Goal: Task Accomplishment & Management: Manage account settings

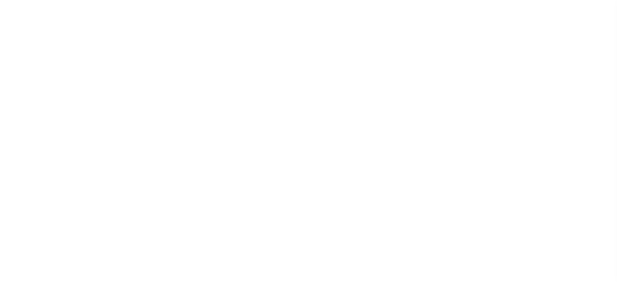
scroll to position [109, 0]
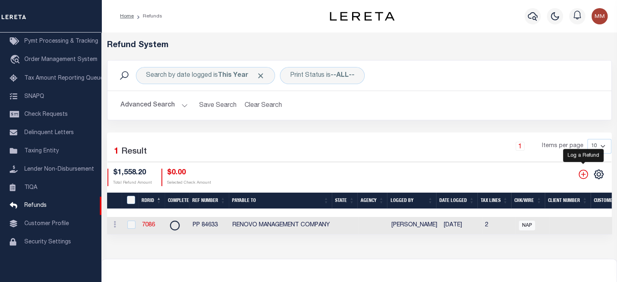
click at [584, 176] on icon "" at bounding box center [583, 174] width 11 height 11
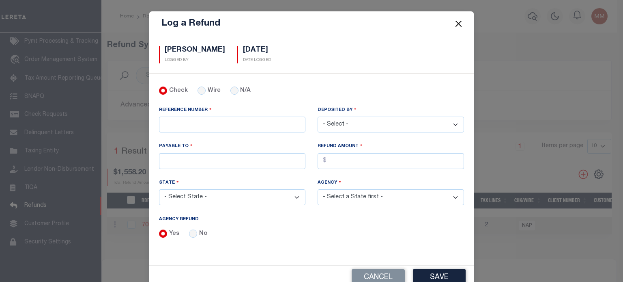
click at [455, 21] on button "Close" at bounding box center [459, 23] width 11 height 11
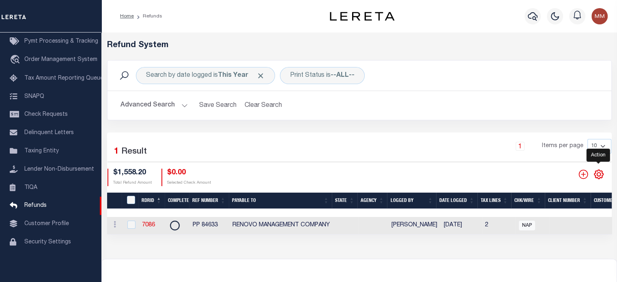
click at [596, 174] on icon "" at bounding box center [598, 174] width 11 height 11
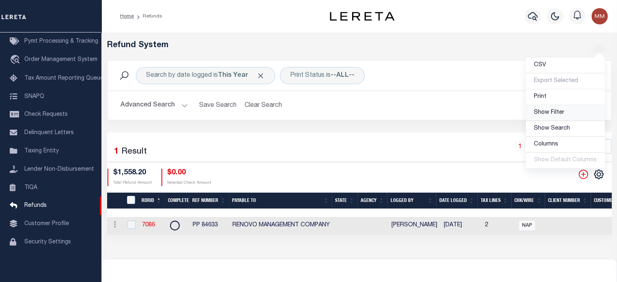
click at [564, 112] on span "Show Filter" at bounding box center [549, 113] width 30 height 6
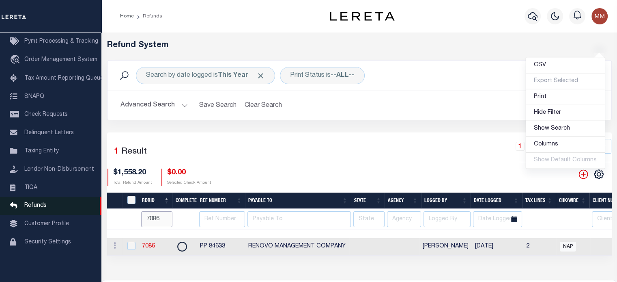
drag, startPoint x: 162, startPoint y: 218, endPoint x: 56, endPoint y: 210, distance: 106.6
click at [91, 217] on div "Home Refunds" at bounding box center [308, 189] width 617 height 378
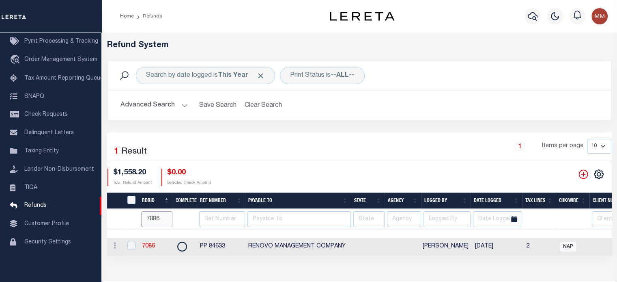
click at [160, 219] on input "7086" at bounding box center [156, 219] width 31 height 16
type input "7"
type input "7475"
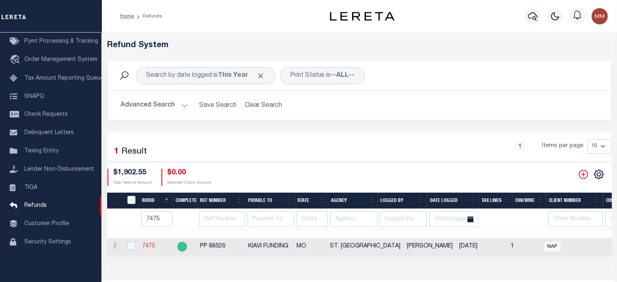
click at [150, 245] on link "7475" at bounding box center [148, 246] width 13 height 6
checkbox input "true"
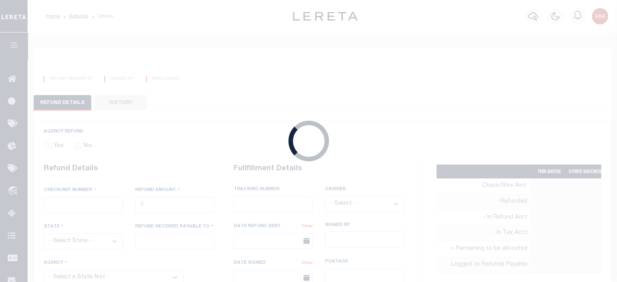
radio input "true"
type input "PP 88526"
type input "$1,902.55"
select select "MO"
type input "KIAVI FUNDING"
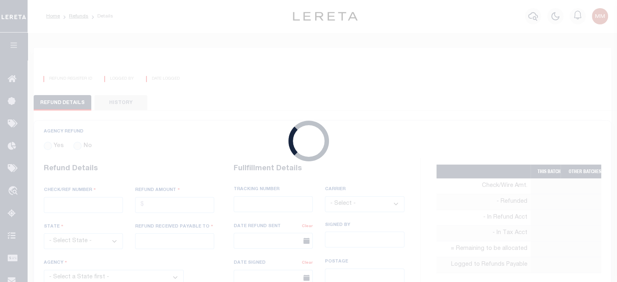
select select
select select "LOC"
select select "OVP"
type input "8842 3847 7598"
select select "FDX"
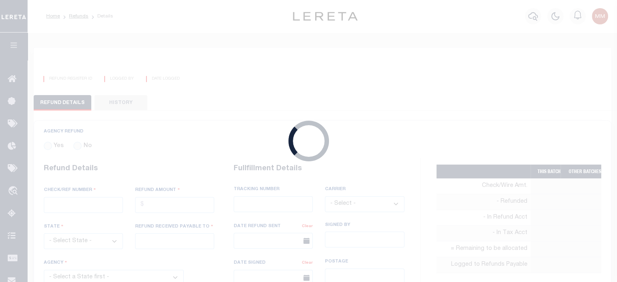
type input "[DATE]"
type textarea "THIS IS FROM THE RFR REPORT"
type input "[PERSON_NAME]"
type input "[DATE]"
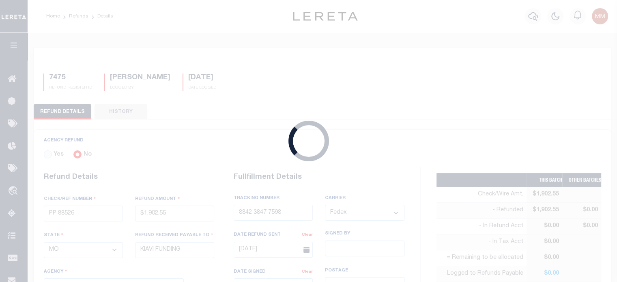
select select "7803022190"
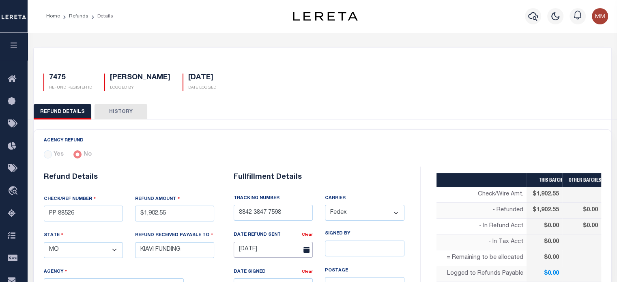
click at [278, 249] on input "[DATE]" at bounding box center [273, 249] width 79 height 16
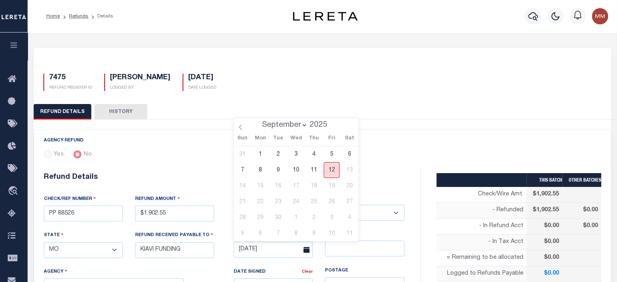
click at [331, 172] on span "12" at bounding box center [332, 170] width 16 height 16
type input "[DATE]"
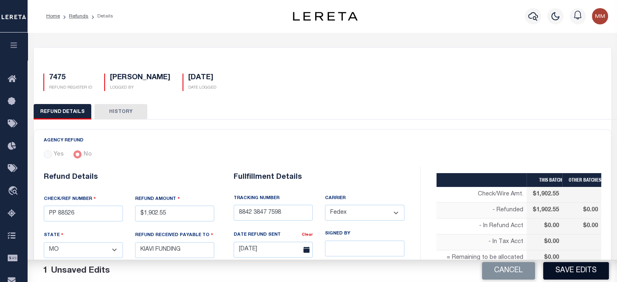
click at [583, 270] on button "Save Edits" at bounding box center [576, 270] width 66 height 17
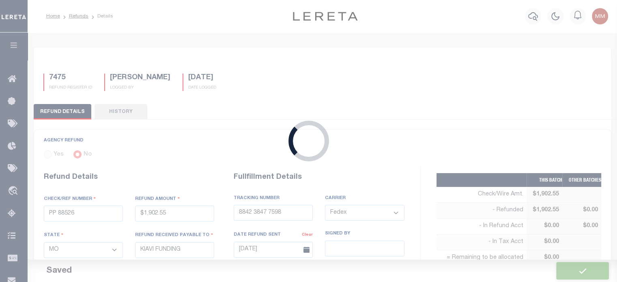
type input "$1,902.55"
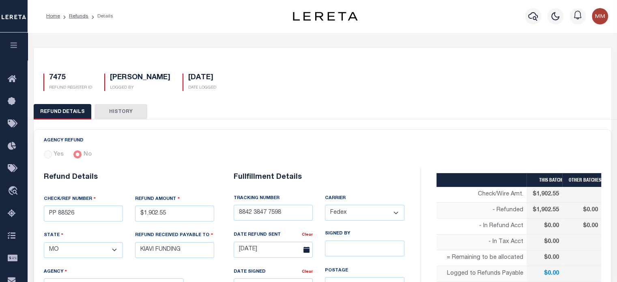
type input "7086"
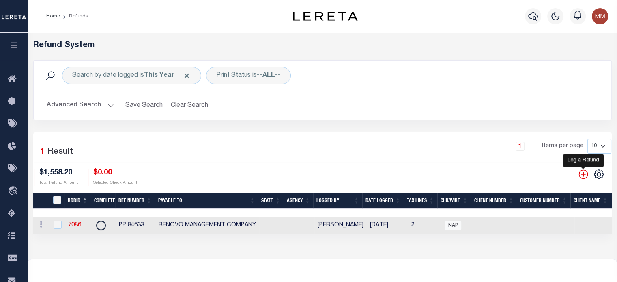
click at [586, 171] on icon "" at bounding box center [583, 174] width 11 height 11
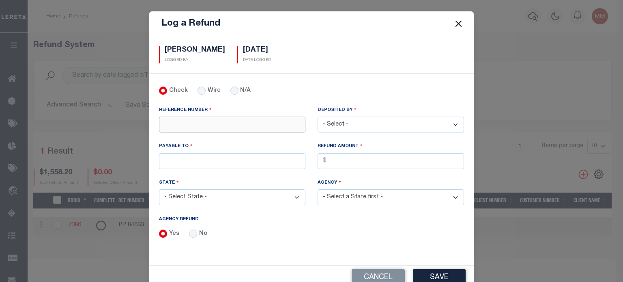
click at [216, 122] on input "REFERENCE NUMBER" at bounding box center [232, 124] width 146 height 16
type input "30065"
click at [365, 119] on select "- Select - [PERSON_NAME] [PERSON_NAME] [PERSON_NAME] [PERSON_NAME] [PERSON_NAME…" at bounding box center [391, 124] width 146 height 16
select select "[PERSON_NAME]"
click at [318, 116] on select "- Select - [PERSON_NAME] [PERSON_NAME] [PERSON_NAME] [PERSON_NAME] [PERSON_NAME…" at bounding box center [391, 124] width 146 height 16
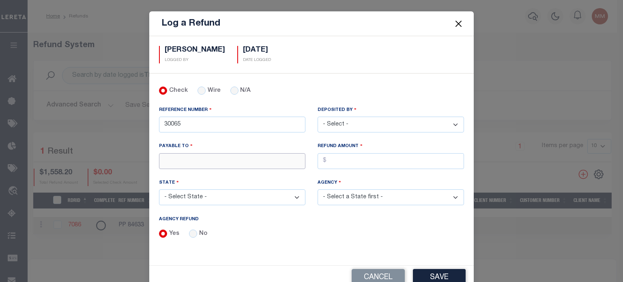
click at [194, 156] on input "PAYABLE TO" at bounding box center [232, 161] width 146 height 16
type input "LERETA"
click at [337, 161] on input "AGENCY REFUND" at bounding box center [391, 161] width 146 height 16
type input "$68.17"
click at [221, 198] on select "- Select State - [US_STATE] AL AR AZ CA CO [GEOGRAPHIC_DATA] [GEOGRAPHIC_DATA] …" at bounding box center [232, 197] width 146 height 16
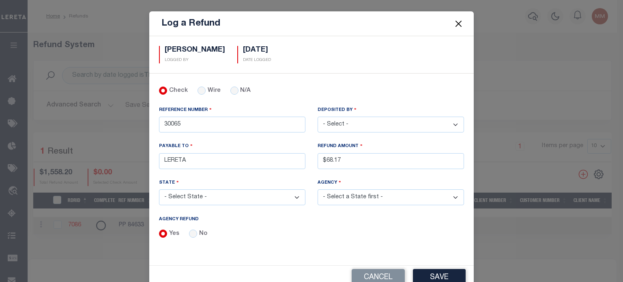
select select "[GEOGRAPHIC_DATA]"
click at [159, 189] on select "- Select State - [US_STATE] AL AR AZ CA CO [GEOGRAPHIC_DATA] [GEOGRAPHIC_DATA] …" at bounding box center [232, 197] width 146 height 16
click at [348, 193] on select "- Select Agency - [PERSON_NAME][GEOGRAPHIC_DATA] IRR DIST #19 [GEOGRAPHIC_DATA]…" at bounding box center [391, 197] width 146 height 16
select select "4835100000"
click at [318, 189] on select "- Select Agency - [PERSON_NAME][GEOGRAPHIC_DATA] IRR DIST #19 [GEOGRAPHIC_DATA]…" at bounding box center [391, 197] width 146 height 16
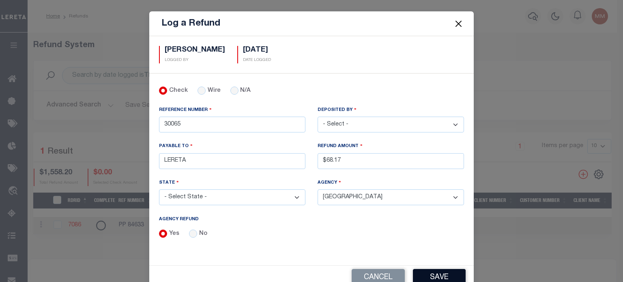
click at [434, 274] on button "Save" at bounding box center [439, 277] width 53 height 17
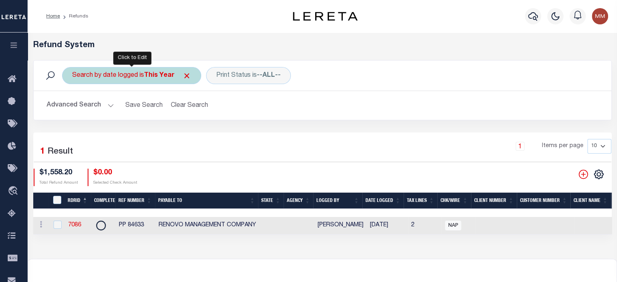
click at [135, 76] on div "Search by date logged is This Year" at bounding box center [131, 75] width 139 height 17
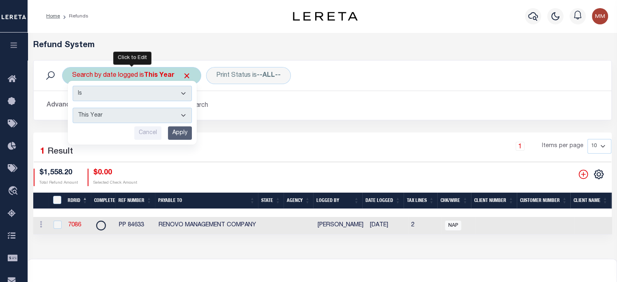
click at [104, 114] on select "This Month Last Month Last Three Months This Year Last Year" at bounding box center [132, 115] width 119 height 15
select select "This Month"
click at [73, 108] on select "This Month Last Month Last Three Months This Year Last Year" at bounding box center [132, 115] width 119 height 15
click at [177, 130] on input "Apply" at bounding box center [180, 132] width 24 height 13
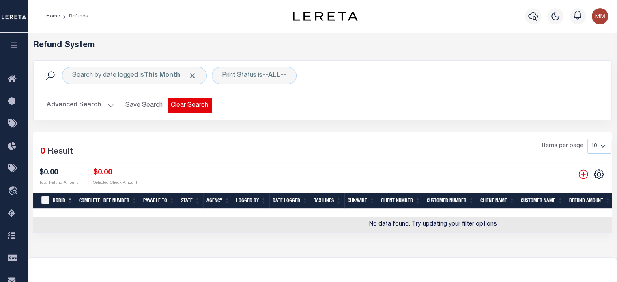
click at [190, 102] on button "Clear Search" at bounding box center [190, 105] width 44 height 16
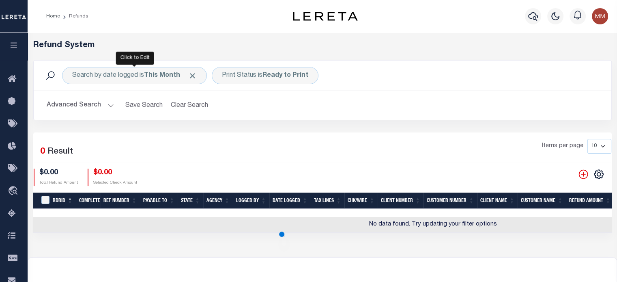
click at [190, 102] on button "Clear Search" at bounding box center [190, 105] width 44 height 16
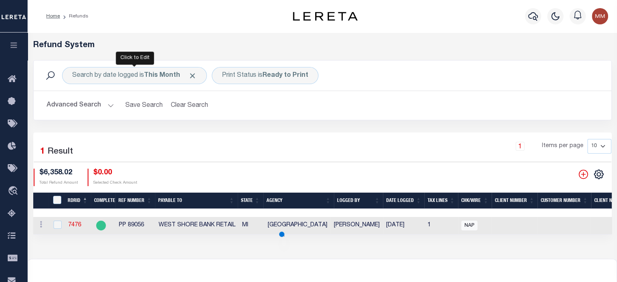
click at [190, 102] on button "Clear Search" at bounding box center [190, 105] width 44 height 16
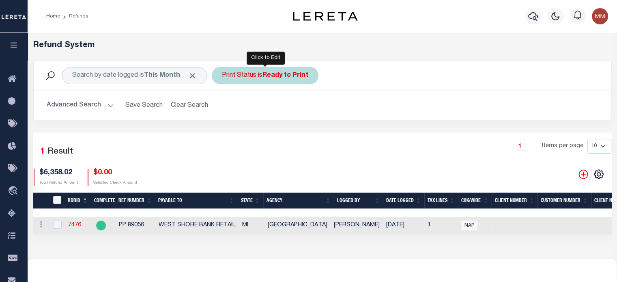
drag, startPoint x: 252, startPoint y: 80, endPoint x: 245, endPoint y: 77, distance: 6.7
click at [253, 80] on div "Print Status is Ready to Print" at bounding box center [265, 75] width 107 height 17
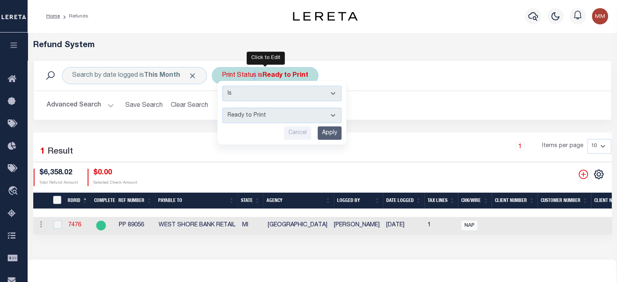
click at [236, 116] on select "--ALL-- Ready to Write Ready to Print Printed" at bounding box center [281, 115] width 119 height 15
select select "All"
click at [222, 108] on select "--ALL-- Ready to Write Ready to Print Printed" at bounding box center [281, 115] width 119 height 15
click at [323, 135] on input "Apply" at bounding box center [330, 132] width 24 height 13
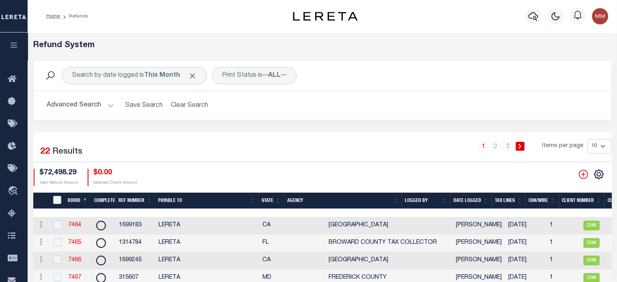
click at [477, 196] on th "Date Logged" at bounding box center [470, 200] width 41 height 17
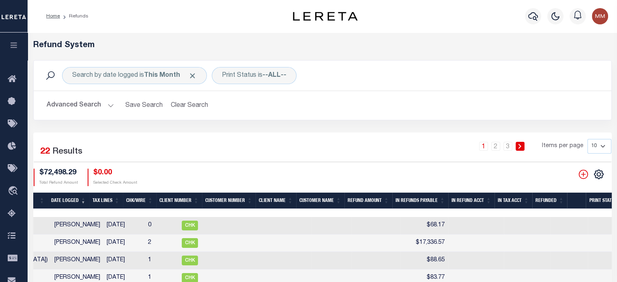
scroll to position [0, 405]
checkbox input "false"
checkbox input "true"
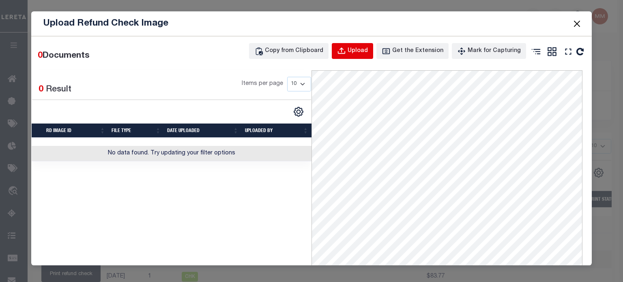
click at [356, 47] on div "Upload" at bounding box center [358, 51] width 20 height 9
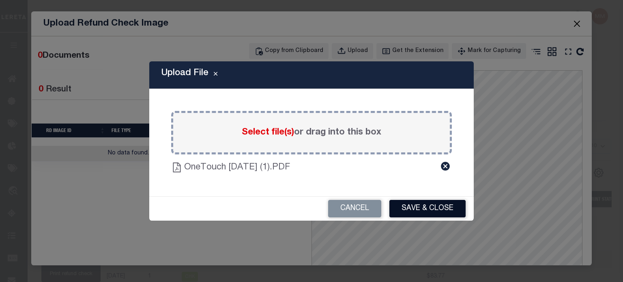
click at [419, 206] on button "Save & Close" at bounding box center [427, 208] width 76 height 17
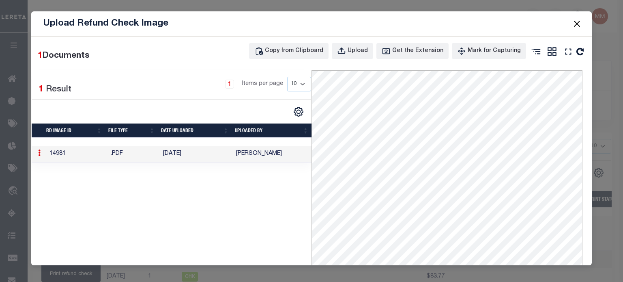
click at [576, 21] on button "Close" at bounding box center [577, 23] width 11 height 11
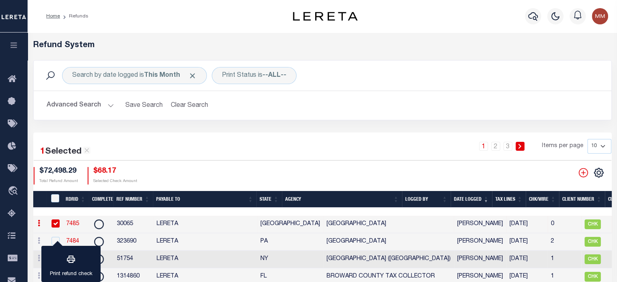
scroll to position [0, 0]
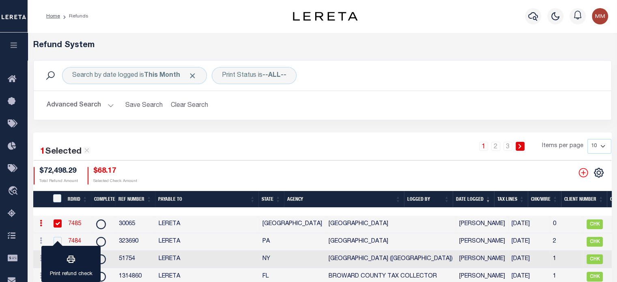
click at [73, 222] on link "7485" at bounding box center [74, 224] width 13 height 6
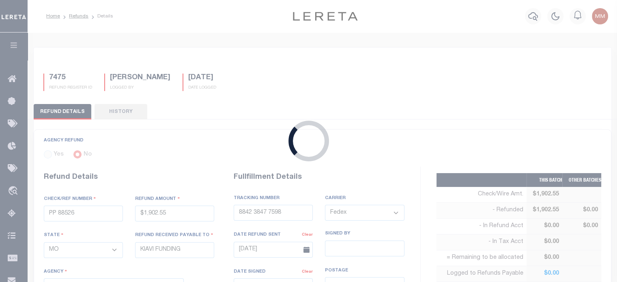
radio input "true"
type input "30065"
type input "$68.17"
select select "[GEOGRAPHIC_DATA]"
type input "LERETA"
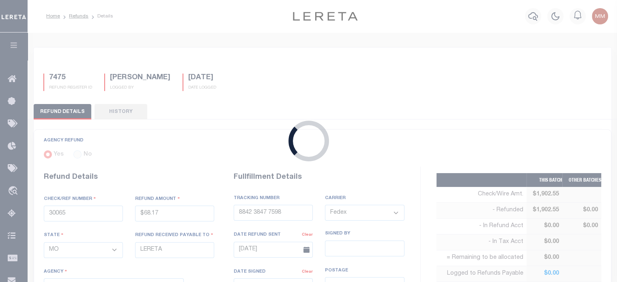
select select
type input "[DATE]"
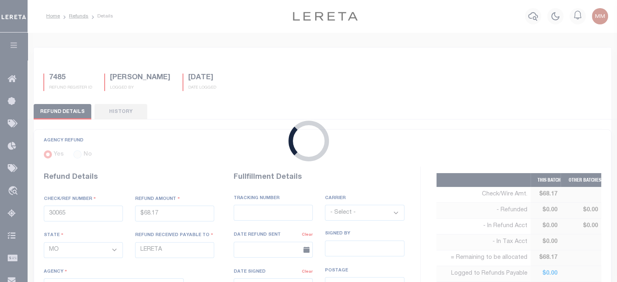
select select "4835100000"
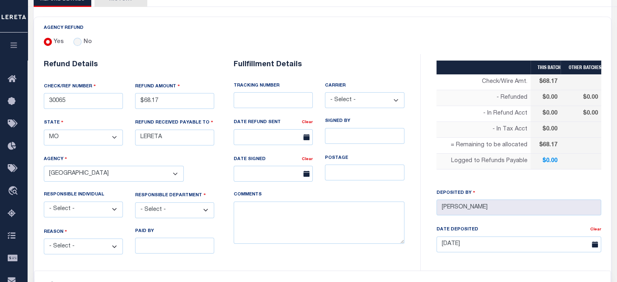
scroll to position [162, 0]
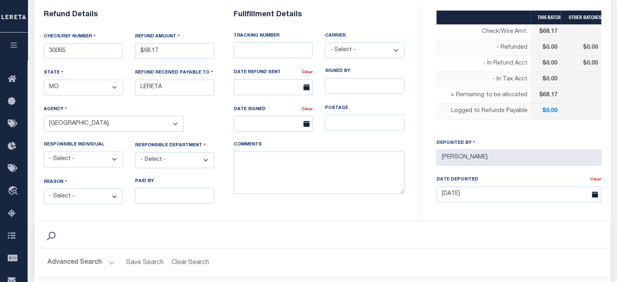
click at [85, 192] on select "- Select - Change In Value Discount Applied Duplicate Payment Exemption Applied…" at bounding box center [83, 196] width 79 height 16
select select "OVP"
click at [44, 188] on select "- Select - Change In Value Discount Applied Duplicate Payment Exemption Applied…" at bounding box center [83, 196] width 79 height 16
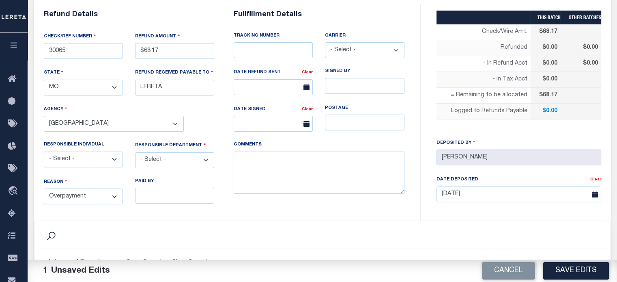
click at [173, 155] on select "- Select - 3rd Party Accounting AI Collector Customer Customer Service FactR JA…" at bounding box center [174, 160] width 79 height 16
select select "COL"
click at [135, 152] on select "- Select - 3rd Party Accounting AI Collector Customer Customer Service FactR JA…" at bounding box center [174, 160] width 79 height 16
click at [277, 171] on textarea "COMMENTS" at bounding box center [319, 172] width 171 height 43
type textarea "ENDORSING CK TO LENDER"
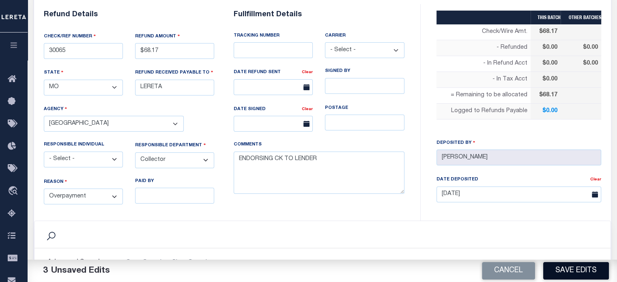
click at [575, 271] on button "Save Edits" at bounding box center [576, 270] width 66 height 17
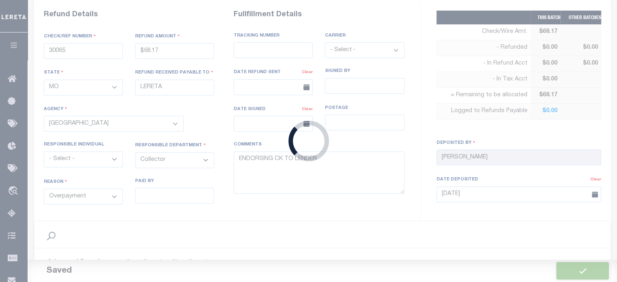
type input "$68.17"
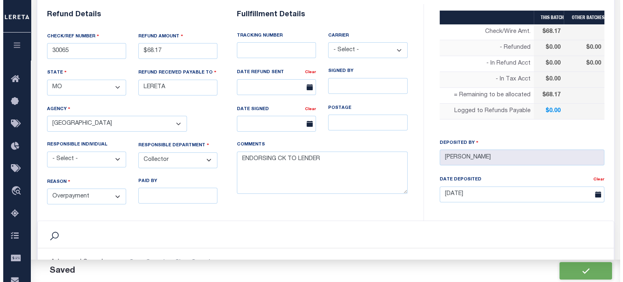
scroll to position [325, 0]
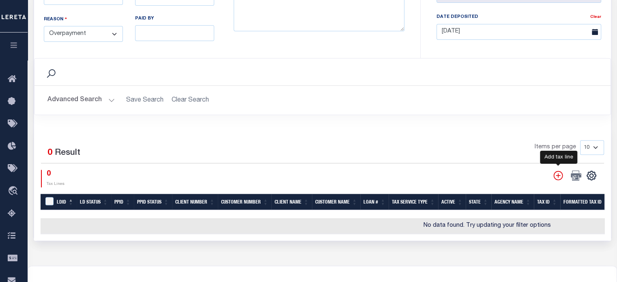
click at [556, 173] on icon "" at bounding box center [557, 174] width 9 height 9
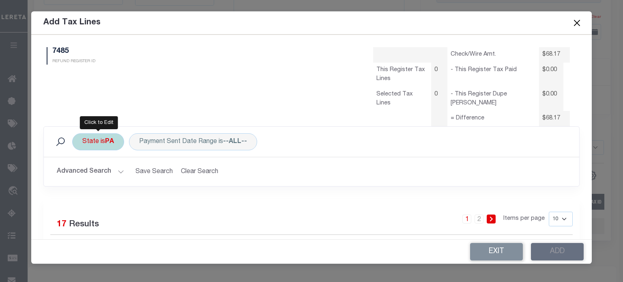
click at [84, 143] on div "State is [GEOGRAPHIC_DATA]" at bounding box center [98, 141] width 52 height 17
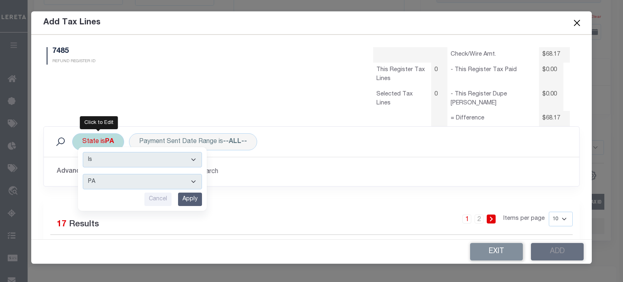
click at [99, 178] on select "AK AL AR AZ CA CO CT DC DE FL [GEOGRAPHIC_DATA] GU HI IA ID IL IN KS [GEOGRAPHI…" at bounding box center [142, 181] width 119 height 15
select select "[GEOGRAPHIC_DATA]"
click at [83, 174] on select "AK AL AR AZ CA CO CT DC DE FL [GEOGRAPHIC_DATA] GU HI IA ID IL IN KS [GEOGRAPHI…" at bounding box center [142, 181] width 119 height 15
click at [192, 199] on input "Apply" at bounding box center [190, 198] width 24 height 13
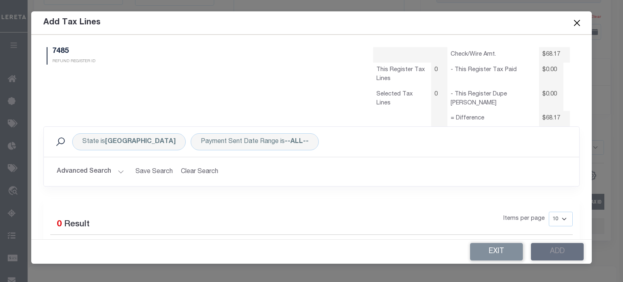
click at [88, 172] on button "Advanced Search" at bounding box center [90, 171] width 67 height 16
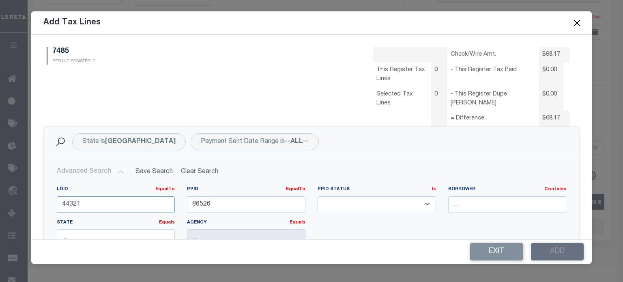
drag, startPoint x: 74, startPoint y: 198, endPoint x: -73, endPoint y: 194, distance: 146.9
click at [0, 194] on html "Home Refunds Details Profile Sign out" at bounding box center [311, 19] width 623 height 689
click at [216, 202] on input "86526" at bounding box center [246, 204] width 118 height 17
type input "8"
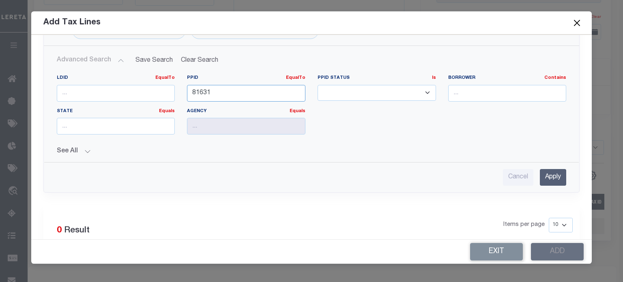
scroll to position [122, 0]
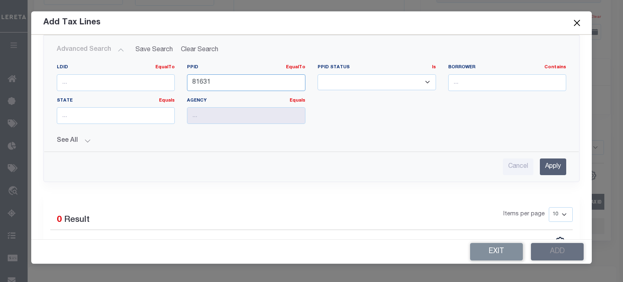
type input "81631"
click at [552, 160] on input "Apply" at bounding box center [553, 166] width 26 height 17
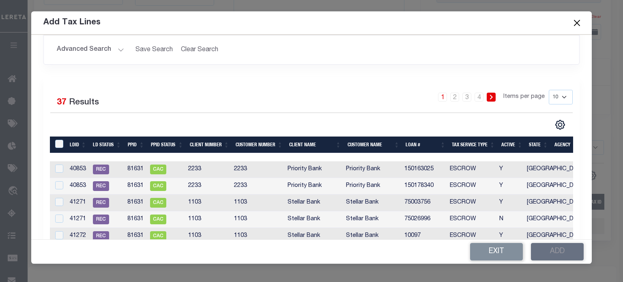
click at [558, 95] on select "10 25 50 100" at bounding box center [561, 97] width 24 height 15
select select "100"
click at [549, 90] on select "10 25 50 100" at bounding box center [561, 97] width 24 height 15
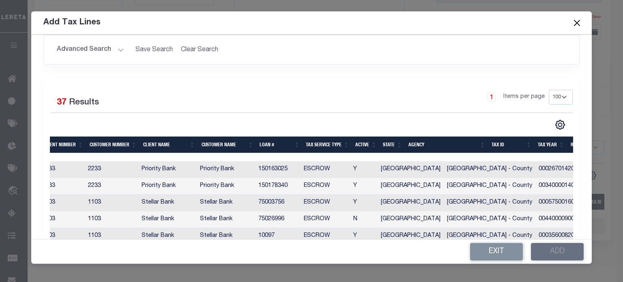
scroll to position [0, 166]
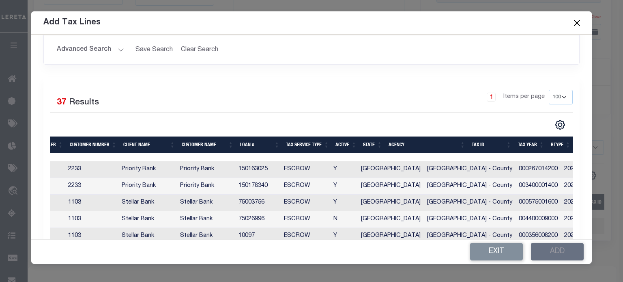
click at [476, 146] on th "Tax ID" at bounding box center [492, 144] width 46 height 17
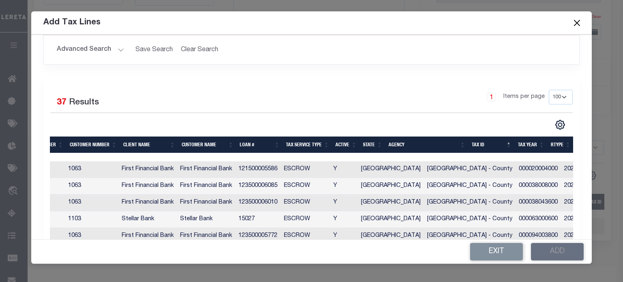
click at [516, 169] on td "000020004000" at bounding box center [538, 169] width 45 height 17
checkbox input "true"
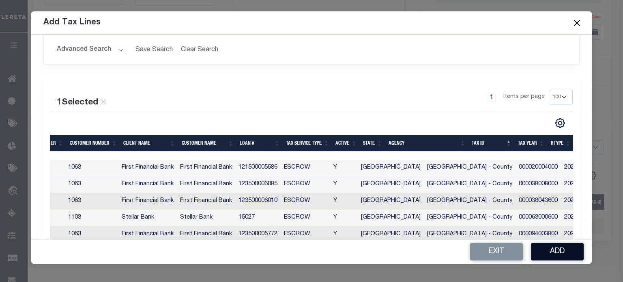
click at [565, 252] on button "Add" at bounding box center [557, 251] width 53 height 17
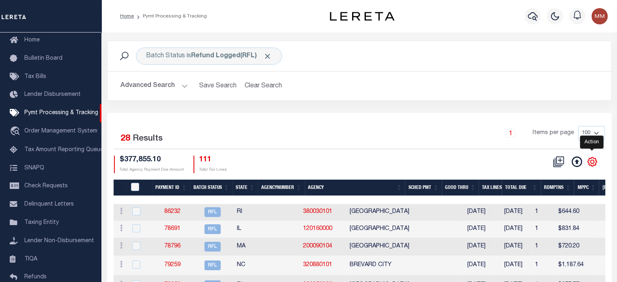
click at [592, 161] on icon "" at bounding box center [592, 161] width 11 height 11
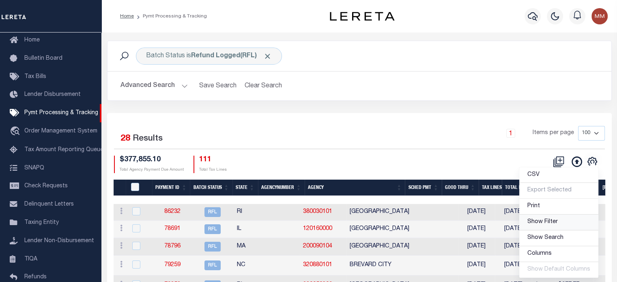
click at [528, 221] on link "Show Filter" at bounding box center [558, 222] width 79 height 16
select select
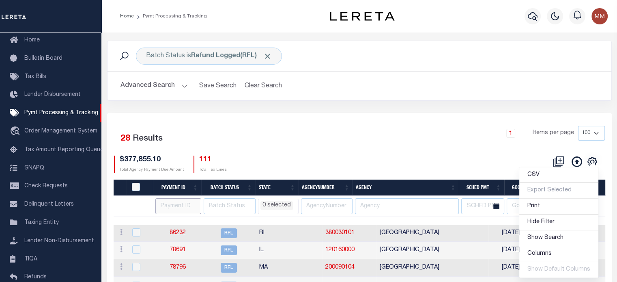
click at [186, 202] on input "number" at bounding box center [178, 206] width 46 height 16
type input "88526"
select select
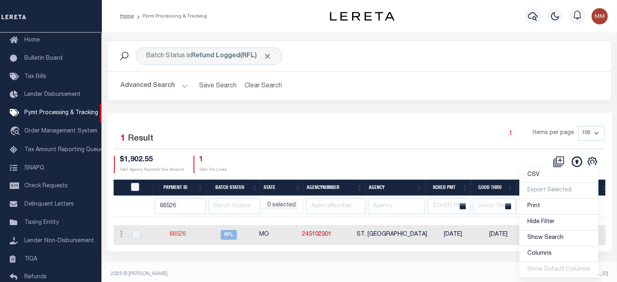
click at [185, 234] on link "88526" at bounding box center [178, 234] width 16 height 6
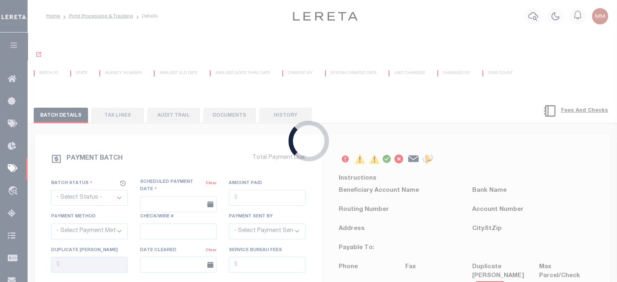
select select "RFL"
type input "08/20/2025"
type input "$1,902.55"
select select "[PERSON_NAME]"
checkbox input "true"
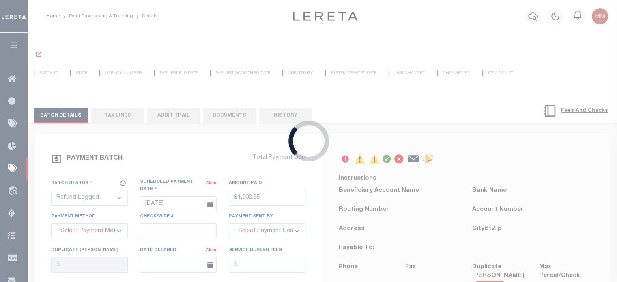
checkbox input "true"
select select "FDX"
type input "08/20/2025"
type input "$9.65"
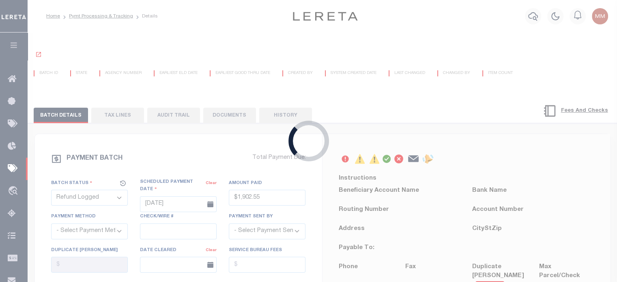
type input "883723040594"
type input "B.BRITT"
type input "08/22/2025"
type input "N"
type input "316A-231601523"
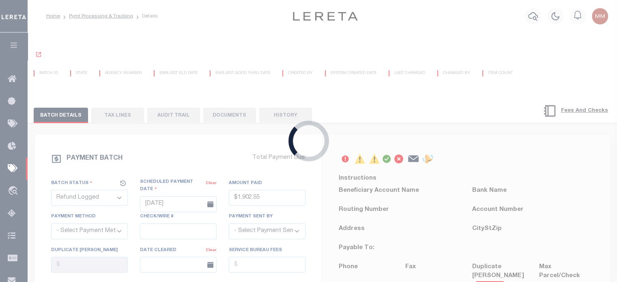
radio input "true"
click at [185, 234] on div "Loading..." at bounding box center [308, 141] width 617 height 282
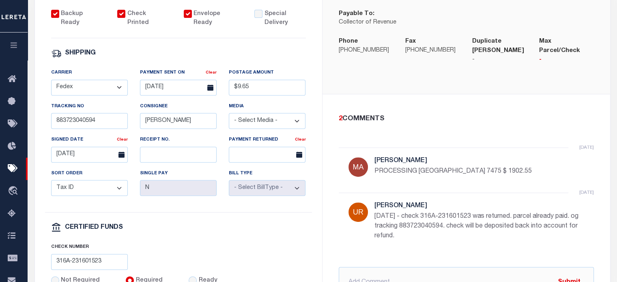
scroll to position [412, 0]
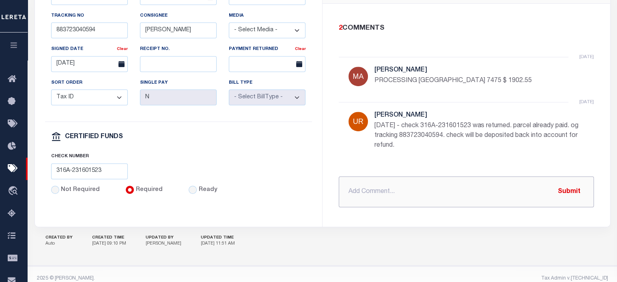
click at [352, 176] on input "text" at bounding box center [466, 191] width 255 height 31
type input "f"
type input "FEDEX 8842 3847 7598 CK 8691 $ 1902.55"
click at [572, 183] on button "Submit" at bounding box center [569, 191] width 33 height 17
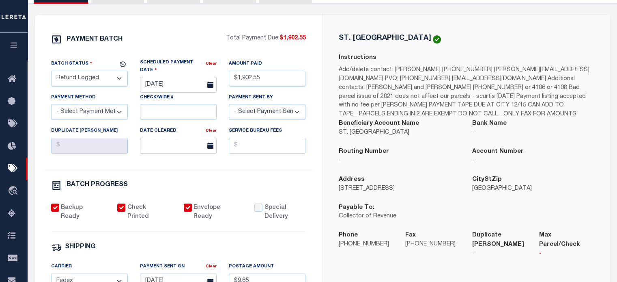
scroll to position [0, 0]
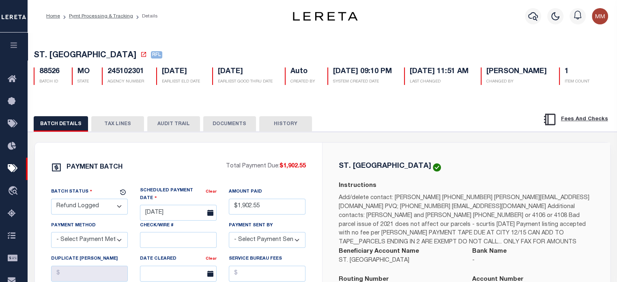
click at [84, 207] on select "- Select Status - Scheduled for Payment Ready For Payment Payment Sent Cleared …" at bounding box center [89, 206] width 77 height 16
select select "RFD"
click at [51, 200] on select "- Select Status - Scheduled for Payment Ready For Payment Payment Sent Cleared …" at bounding box center [89, 206] width 77 height 16
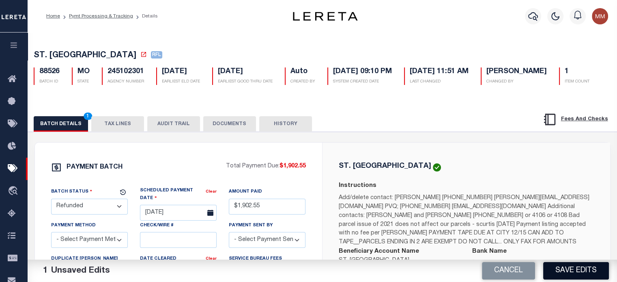
click at [575, 267] on button "Save Edits" at bounding box center [576, 270] width 66 height 17
select select
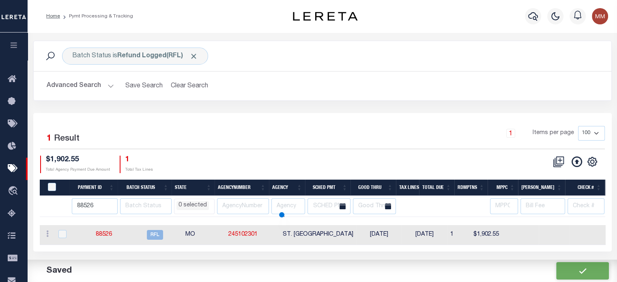
select select
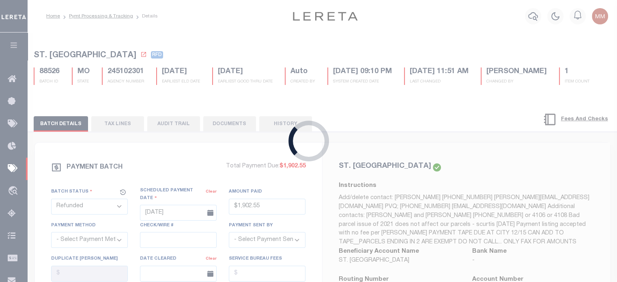
type input "$1,902.55"
type input "$9.65"
